Goal: Task Accomplishment & Management: Use online tool/utility

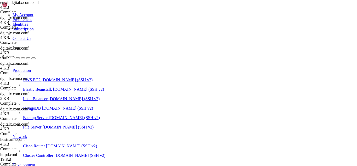
scroll to position [2268, 0]
drag, startPoint x: 73, startPoint y: 449, endPoint x: 58, endPoint y: 446, distance: 15.7
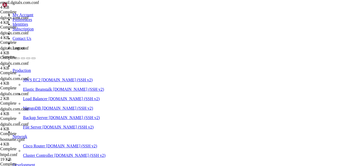
drag, startPoint x: 224, startPoint y: 445, endPoint x: 5, endPoint y: 362, distance: 234.9
copy div "[lore@ipsumdo ~]# sitametco adipis elits.doeiusm ● tempo.incidid - Utlabore Etd…"
drag, startPoint x: 75, startPoint y: 448, endPoint x: 69, endPoint y: 444, distance: 7.5
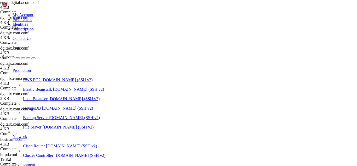
drag, startPoint x: 248, startPoint y: 422, endPoint x: 4, endPoint y: 342, distance: 256.2
copy div "● lorem.ipsumdo - Sitametc Adipisci Elit Seddoe (TEM) Incidi: utlabo (/etd/mag/…"
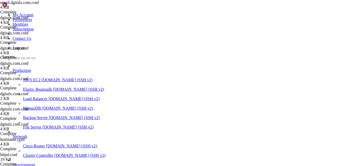
drag, startPoint x: 156, startPoint y: 19, endPoint x: 57, endPoint y: 16, distance: 99.2
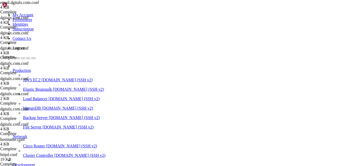
drag, startPoint x: 143, startPoint y: 20, endPoint x: 80, endPoint y: 14, distance: 63.3
paste input "var/named/"
type input "/var/named/"
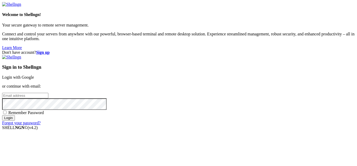
click at [34, 75] on link "Login with Google" at bounding box center [18, 77] width 32 height 4
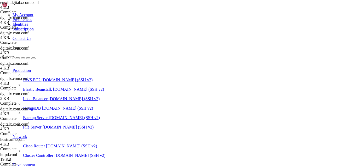
drag, startPoint x: 91, startPoint y: 17, endPoint x: 74, endPoint y: 16, distance: 17.1
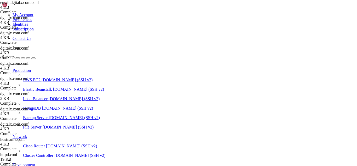
type input "/"
paste input "/var/named/"
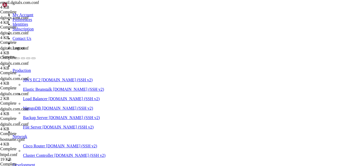
drag, startPoint x: 86, startPoint y: 438, endPoint x: 4, endPoint y: 388, distance: 95.5
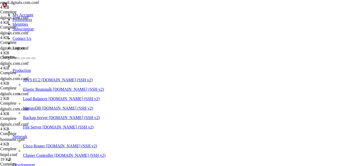
copy div "[root@hosting ~]# cat /etc/named.conf | grep zone zone "." IN { include "/etc/n…"
drag, startPoint x: 63, startPoint y: 448, endPoint x: 54, endPoint y: 442, distance: 10.7
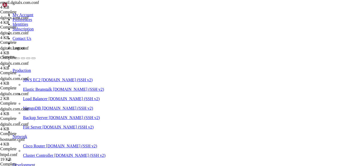
scroll to position [3011, 0]
drag, startPoint x: 195, startPoint y: 440, endPoint x: 3, endPoint y: 387, distance: 198.6
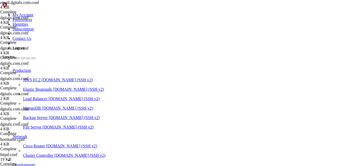
drag, startPoint x: 5, startPoint y: 386, endPoint x: 63, endPoint y: 446, distance: 83.6
copy div "[root@hosting ~]# grep -r "[DOMAIN_NAME][PERSON_NAME]" /etc/named* /var/named/*…"
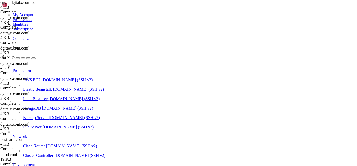
drag, startPoint x: 70, startPoint y: 446, endPoint x: 61, endPoint y: 446, distance: 8.4
drag, startPoint x: 171, startPoint y: 440, endPoint x: 5, endPoint y: 435, distance: 165.9
copy div "[root@hosting ~]# [PERSON_NAME] /var/named/grupo-[PERSON_NAME].com.db ls: canno…"
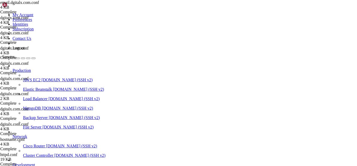
scroll to position [3287, 0]
drag, startPoint x: 73, startPoint y: 449, endPoint x: 62, endPoint y: 448, distance: 11.3
drag, startPoint x: 63, startPoint y: 445, endPoint x: 54, endPoint y: 446, distance: 9.2
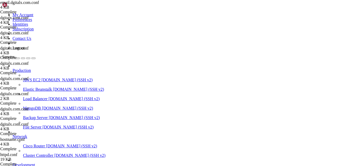
drag, startPoint x: 67, startPoint y: 448, endPoint x: 50, endPoint y: 435, distance: 21.8
drag, startPoint x: 225, startPoint y: 445, endPoint x: 4, endPoint y: 361, distance: 236.3
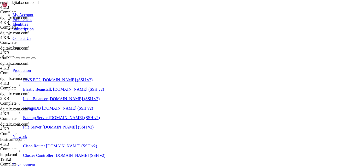
copy div "[lore@ipsumdo ~]# sitametco adipis elits ● doeiu.tempori - Utlabore Etdolore Ma…"
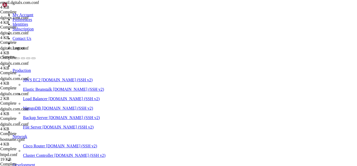
drag, startPoint x: 52, startPoint y: 449, endPoint x: 39, endPoint y: 440, distance: 16.5
drag, startPoint x: 52, startPoint y: 450, endPoint x: 43, endPoint y: 445, distance: 10.3
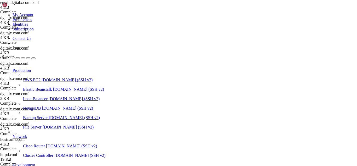
drag, startPoint x: 44, startPoint y: 443, endPoint x: 2, endPoint y: 338, distance: 114.1
drag, startPoint x: 5, startPoint y: 359, endPoint x: 43, endPoint y: 445, distance: 93.7
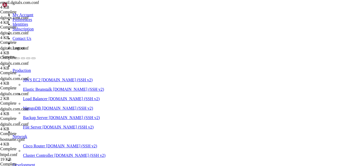
copy div "[root@hosting ~]# for z in /var/named/*.db; do Chequeando /var/named/ilsigroupe…"
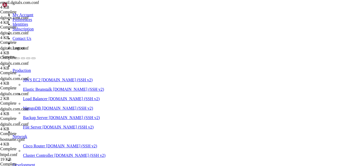
type input "/"
paste input "/var/named/"
type input "/var/named/"
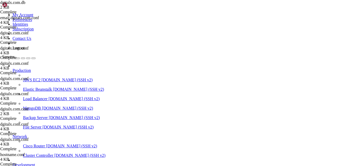
scroll to position [0, 171]
drag, startPoint x: 79, startPoint y: 139, endPoint x: 357, endPoint y: 143, distance: 278.4
type textarea "[DOMAIN_NAME]. 14400 IN TXT Yjg2ZGQzMWQzOThhMmE1NTgxYjY0ZDhmNTk3YmJhYTc= mailer…"
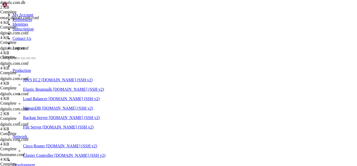
type textarea "default._domainkey 14400 IN TXT "v=DKIM1; k=rsa; p=MIGfMA0GCSqGSIb3DQEBAQUAA4GN…"
drag, startPoint x: 52, startPoint y: 449, endPoint x: 49, endPoint y: 447, distance: 4.1
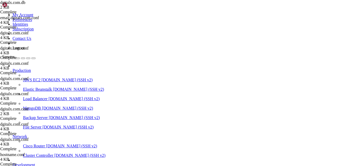
drag, startPoint x: 105, startPoint y: 440, endPoint x: 4, endPoint y: 433, distance: 100.8
copy div "[root@hosting ~]# named-checkzone [DOMAIN_NAME] /var/named/dgitalx.com.db zone …"
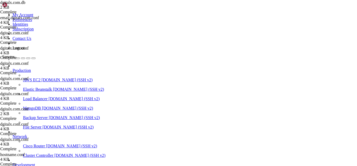
scroll to position [67, 0]
drag, startPoint x: 87, startPoint y: 141, endPoint x: 78, endPoint y: 17, distance: 124.6
type textarea "; Generated by CWP ; Zone file for [DOMAIN_NAME]"
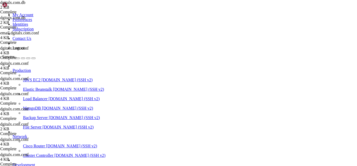
scroll to position [8, 0]
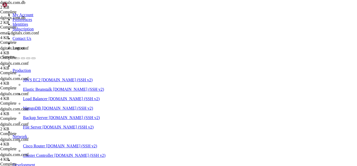
drag, startPoint x: 106, startPoint y: 441, endPoint x: 5, endPoint y: 432, distance: 101.6
copy div "[root@hosting ~]# named-checkzone [DOMAIN_NAME] /var/named/dgitalx.com.db zone …"
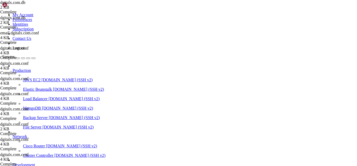
drag, startPoint x: 122, startPoint y: 126, endPoint x: 78, endPoint y: 125, distance: 44.0
type textarea "email IN A [TECHNICAL_ID]"
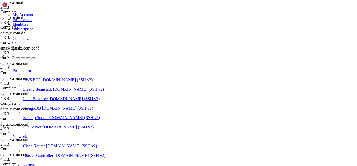
scroll to position [0, 0]
type textarea "; ================= Correo ================="
paste textarea "@ IN [GEOGRAPHIC_DATA] 10 [DOMAIN_NAME]."
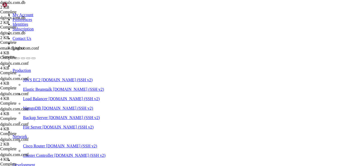
type textarea "@"
type textarea ";"
type textarea "; ================= Correo ================= @ IN MX 10 [DOMAIN_NAME]."
paste textarea "cwp 14400 IN A [TECHNICAL_ID]"
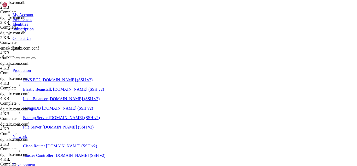
type textarea "n"
type textarea ";"
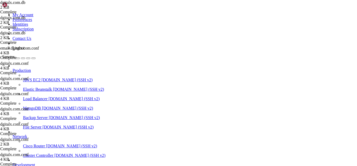
drag, startPoint x: 154, startPoint y: 97, endPoint x: 78, endPoint y: 99, distance: 75.4
type textarea "@ IN [GEOGRAPHIC_DATA] 10 [DOMAIN_NAME]."
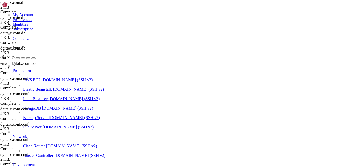
type textarea "m"
type textarea "; ================= COMPATIBILIDAD ================="
paste textarea "mail IN A [TECHNICAL_ID]"
type textarea "mail IN A [TECHNICAL_ID]"
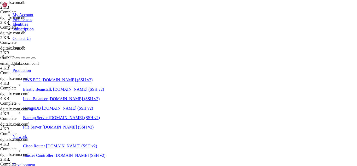
drag, startPoint x: 69, startPoint y: 450, endPoint x: 56, endPoint y: 438, distance: 17.4
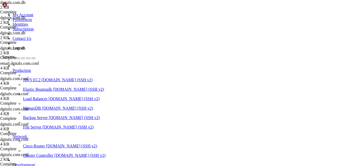
scroll to position [3981, 0]
drag, startPoint x: 44, startPoint y: 444, endPoint x: 4, endPoint y: 333, distance: 117.7
copy div "[root@hosting ~]# dig [DOMAIN_NAME] @[URL] ; <<>> DiG [DATE]-RedHat-9.11.36-16.…"
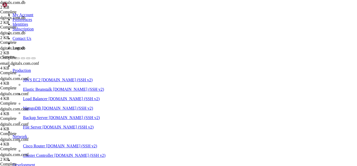
drag, startPoint x: 80, startPoint y: 446, endPoint x: 69, endPoint y: 446, distance: 11.3
drag, startPoint x: 43, startPoint y: 442, endPoint x: 32, endPoint y: 392, distance: 51.3
drag, startPoint x: 43, startPoint y: 442, endPoint x: 4, endPoint y: 348, distance: 102.1
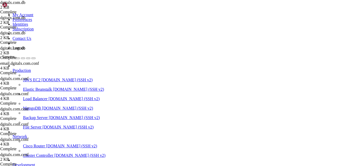
drag, startPoint x: 80, startPoint y: 447, endPoint x: 72, endPoint y: 447, distance: 7.3
drag, startPoint x: 5, startPoint y: 361, endPoint x: 73, endPoint y: 446, distance: 109.3
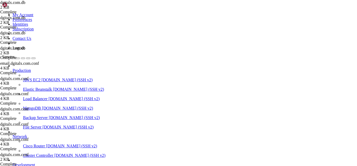
drag, startPoint x: 69, startPoint y: 446, endPoint x: 60, endPoint y: 446, distance: 8.4
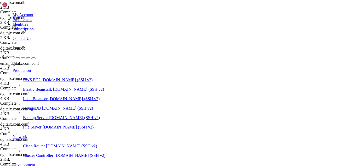
drag, startPoint x: 85, startPoint y: 446, endPoint x: 75, endPoint y: 445, distance: 9.4
drag, startPoint x: 92, startPoint y: 447, endPoint x: 68, endPoint y: 445, distance: 24.4
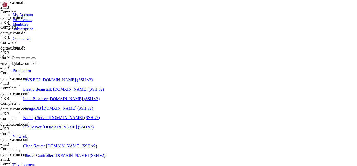
drag, startPoint x: 159, startPoint y: 442, endPoint x: 4, endPoint y: 348, distance: 181.2
type input "/"
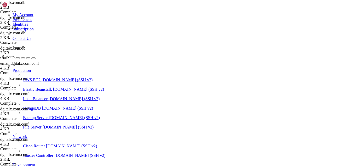
paste input "/etc/postfix/"
type input "/etc/postfix/"
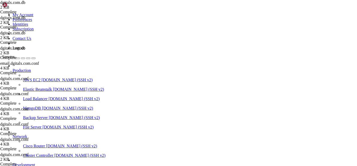
paste textarea "smtp_tls_security_level"
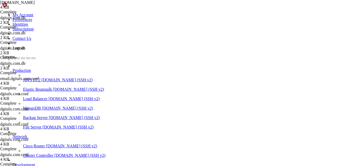
type textarea "# Other options"
type input "smtp_tls_security_level"
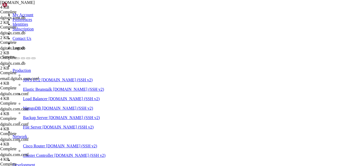
drag, startPoint x: 105, startPoint y: 448, endPoint x: 95, endPoint y: 448, distance: 10.5
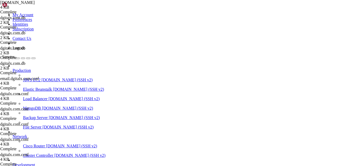
type textarea "tls_server_sni_maps = hash:/etc/postfix/vmail_[DOMAIN_NAME]"
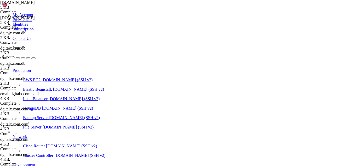
drag, startPoint x: 68, startPoint y: 451, endPoint x: 64, endPoint y: 449, distance: 4.4
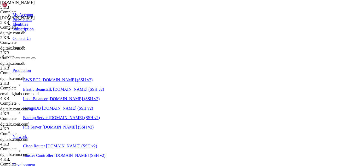
scroll to position [9972, 0]
drag, startPoint x: 69, startPoint y: 449, endPoint x: 59, endPoint y: 447, distance: 9.9
drag, startPoint x: 57, startPoint y: 451, endPoint x: 50, endPoint y: 449, distance: 7.1
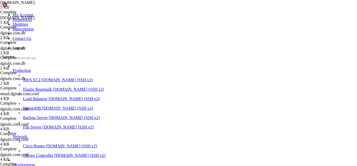
drag, startPoint x: 69, startPoint y: 450, endPoint x: 56, endPoint y: 444, distance: 14.3
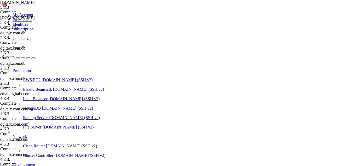
drag, startPoint x: 4, startPoint y: 368, endPoint x: 47, endPoint y: 380, distance: 44.9
drag, startPoint x: 5, startPoint y: 370, endPoint x: 65, endPoint y: 444, distance: 96.0
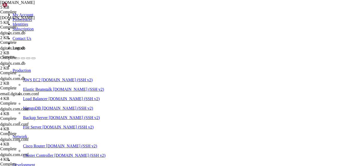
drag, startPoint x: 58, startPoint y: 446, endPoint x: 4, endPoint y: 361, distance: 100.4
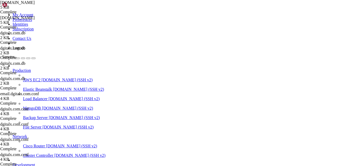
drag, startPoint x: 68, startPoint y: 446, endPoint x: 63, endPoint y: 445, distance: 5.3
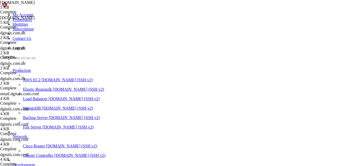
drag, startPoint x: 57, startPoint y: 448, endPoint x: 50, endPoint y: 448, distance: 6.8
drag, startPoint x: 61, startPoint y: 448, endPoint x: 55, endPoint y: 446, distance: 6.7
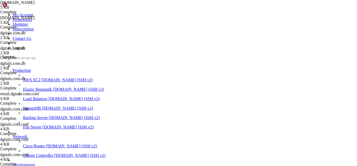
drag, startPoint x: 245, startPoint y: 441, endPoint x: 4, endPoint y: 431, distance: 241.2
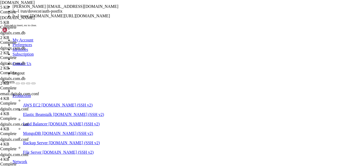
scroll to position [11231, 0]
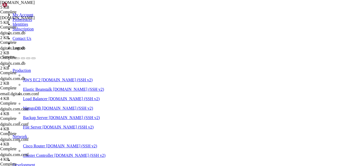
drag, startPoint x: 60, startPoint y: 449, endPoint x: 54, endPoint y: 448, distance: 6.8
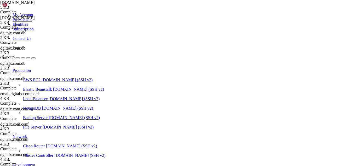
drag, startPoint x: 68, startPoint y: 452, endPoint x: 57, endPoint y: 447, distance: 11.9
drag, startPoint x: 73, startPoint y: 440, endPoint x: 5, endPoint y: 419, distance: 71.1
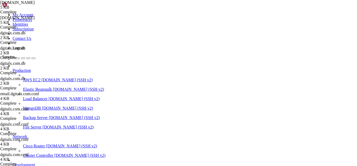
drag, startPoint x: 5, startPoint y: 330, endPoint x: 175, endPoint y: 382, distance: 178.4
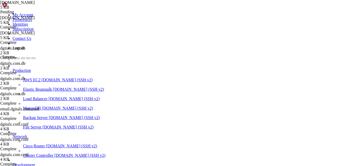
type textarea "manpage_directory = /usr/share/man"
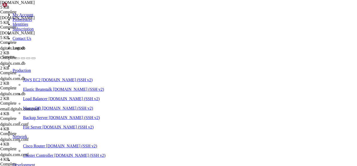
type input "smtpd_tls_cert_file"
drag, startPoint x: 183, startPoint y: 88, endPoint x: 127, endPoint y: 88, distance: 56.5
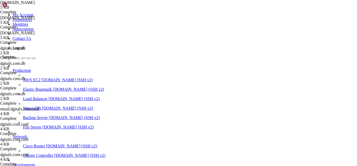
drag, startPoint x: 164, startPoint y: 92, endPoint x: 79, endPoint y: 82, distance: 85.3
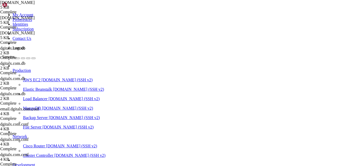
drag, startPoint x: 182, startPoint y: 88, endPoint x: 90, endPoint y: 87, distance: 92.4
type textarea "smtpd_tls_cert_file = /etc/pki/tls/certs/dgitalx.com.crt"
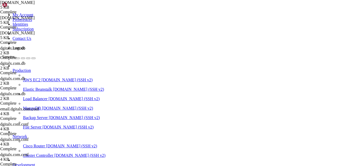
drag, startPoint x: 69, startPoint y: 447, endPoint x: 65, endPoint y: 447, distance: 3.4
drag, startPoint x: 65, startPoint y: 447, endPoint x: 60, endPoint y: 448, distance: 5.6
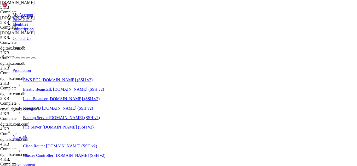
drag, startPoint x: 55, startPoint y: 453, endPoint x: 53, endPoint y: 451, distance: 3.0
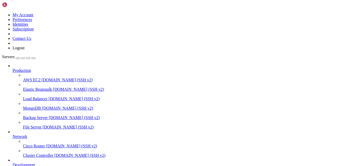
scroll to position [73, 0]
drag, startPoint x: 65, startPoint y: 437, endPoint x: 53, endPoint y: 437, distance: 11.8
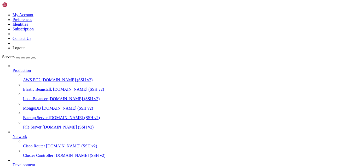
drag, startPoint x: 62, startPoint y: 437, endPoint x: 57, endPoint y: 436, distance: 5.6
drag, startPoint x: 58, startPoint y: 439, endPoint x: 49, endPoint y: 438, distance: 8.4
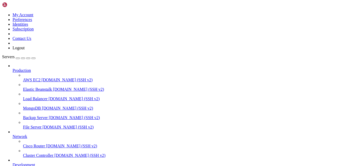
drag, startPoint x: 43, startPoint y: 433, endPoint x: 4, endPoint y: 352, distance: 90.0
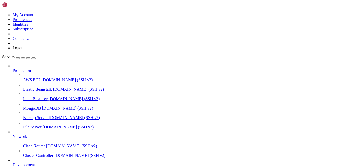
type input "/etc/postfix"
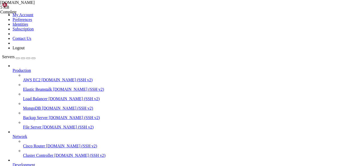
type textarea "myorigin = /etc/mailname"
drag, startPoint x: 160, startPoint y: 484, endPoint x: 80, endPoint y: 445, distance: 88.8
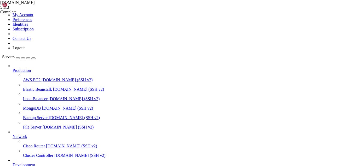
drag, startPoint x: 80, startPoint y: 445, endPoint x: 72, endPoint y: 445, distance: 8.1
drag, startPoint x: 80, startPoint y: 450, endPoint x: 65, endPoint y: 446, distance: 15.5
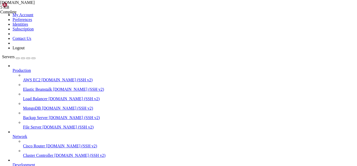
drag, startPoint x: 34, startPoint y: 446, endPoint x: 5, endPoint y: 366, distance: 84.7
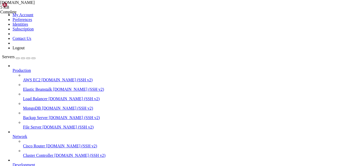
drag, startPoint x: 61, startPoint y: 445, endPoint x: 53, endPoint y: 445, distance: 8.9
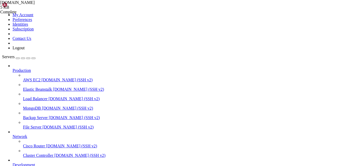
drag, startPoint x: 67, startPoint y: 448, endPoint x: 55, endPoint y: 445, distance: 12.0
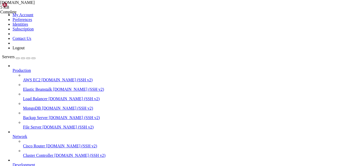
scroll to position [1499, 0]
